Goal: Information Seeking & Learning: Learn about a topic

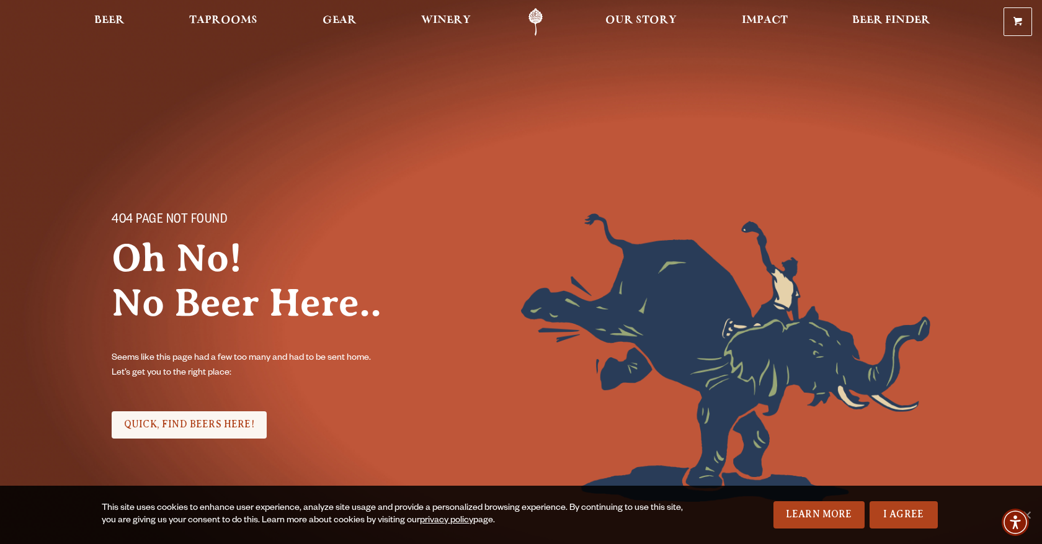
click at [333, 138] on main "404 PAGE NOT FOUND Oh No! No Beer Here.. Seems like this page had a few too man…" at bounding box center [521, 379] width 819 height 517
click at [247, 14] on link "Taprooms" at bounding box center [223, 22] width 84 height 28
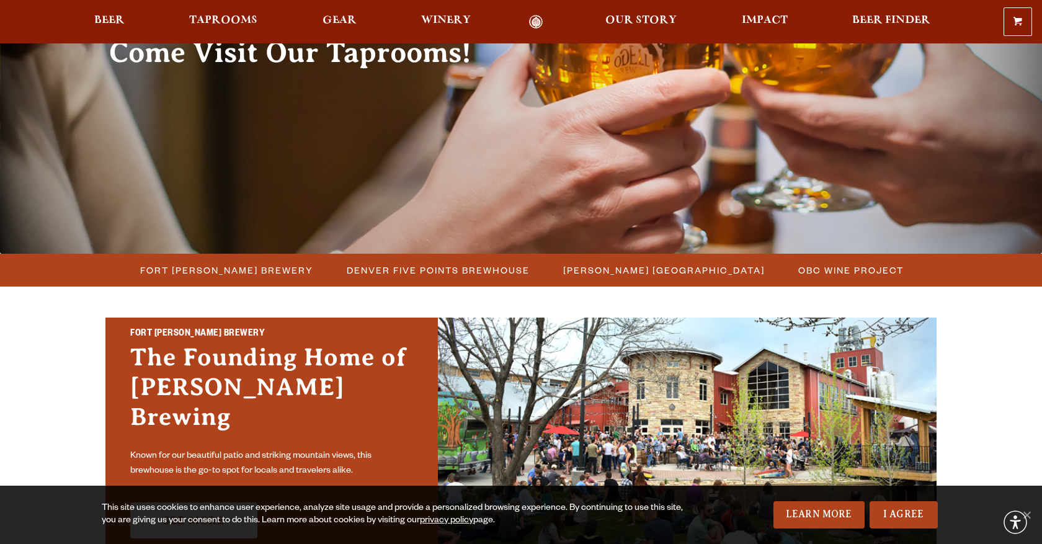
scroll to position [184, 0]
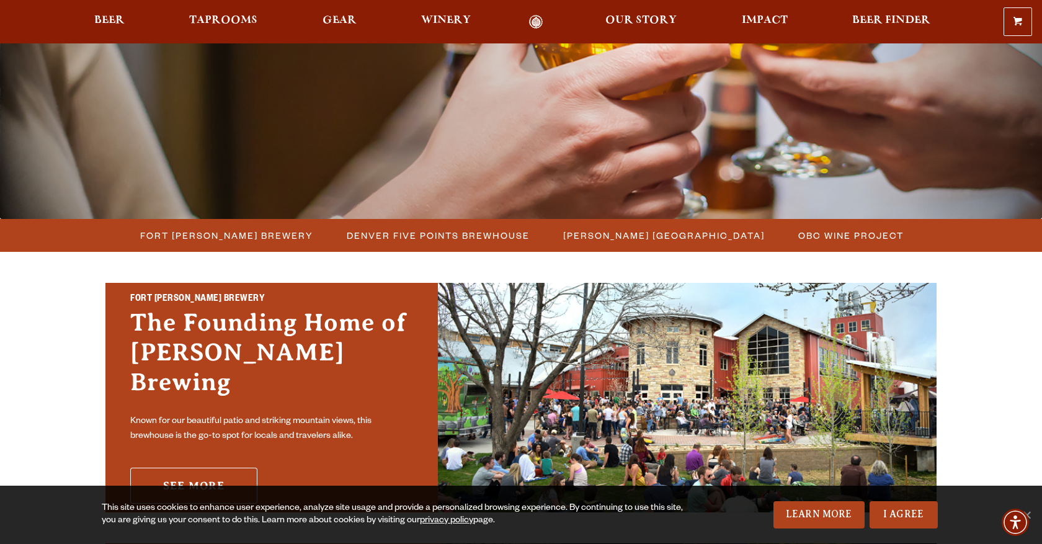
click at [220, 471] on link "See More" at bounding box center [193, 486] width 127 height 36
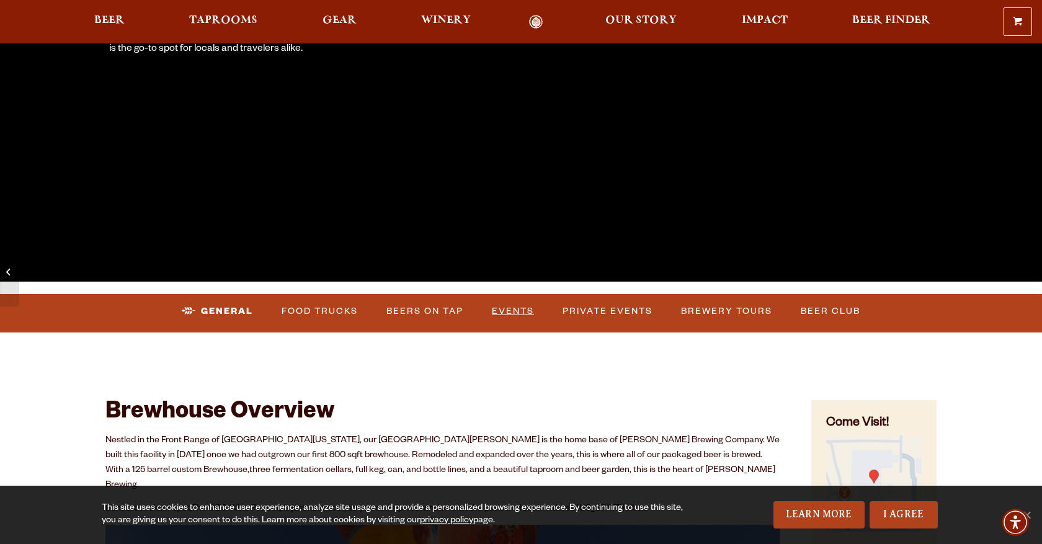
click at [512, 306] on link "Events" at bounding box center [513, 311] width 52 height 29
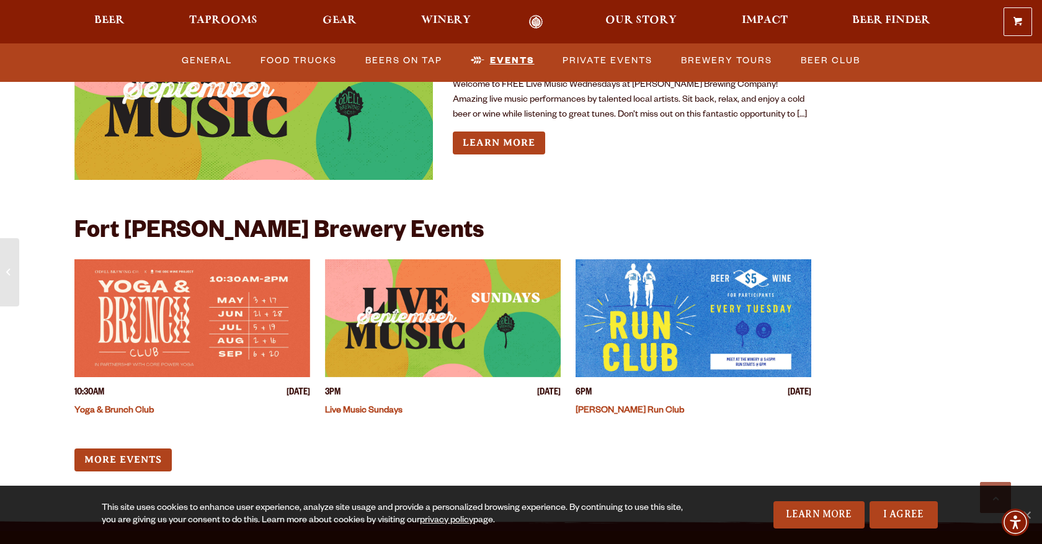
scroll to position [4773, 0]
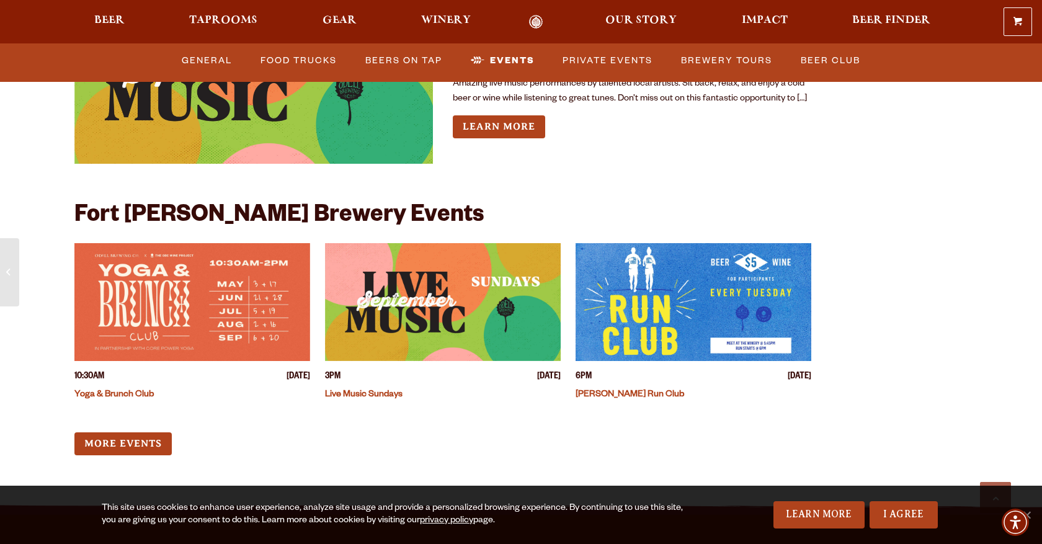
click at [208, 273] on img "View event details" at bounding box center [192, 302] width 236 height 118
